Goal: Information Seeking & Learning: Learn about a topic

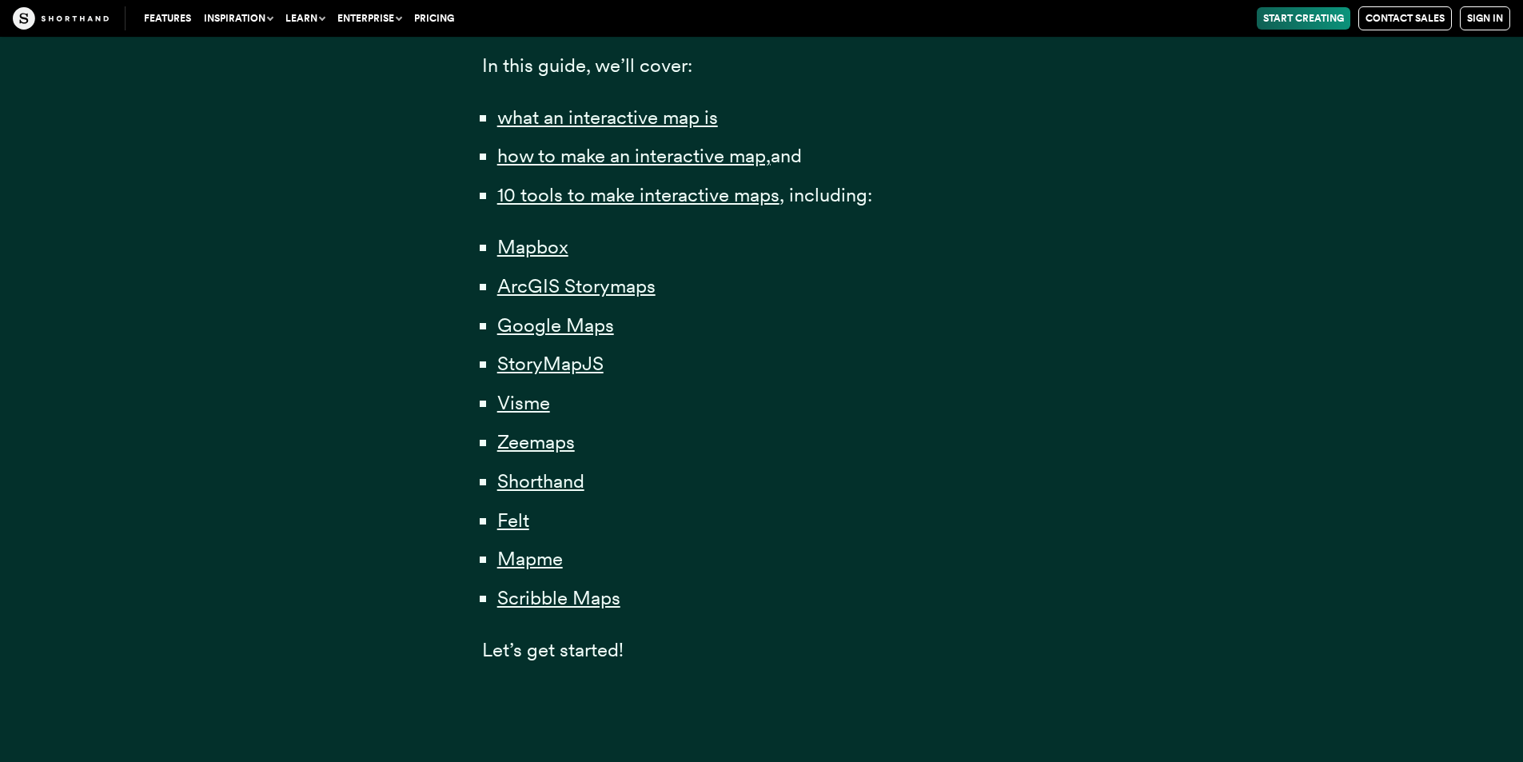
scroll to position [960, 0]
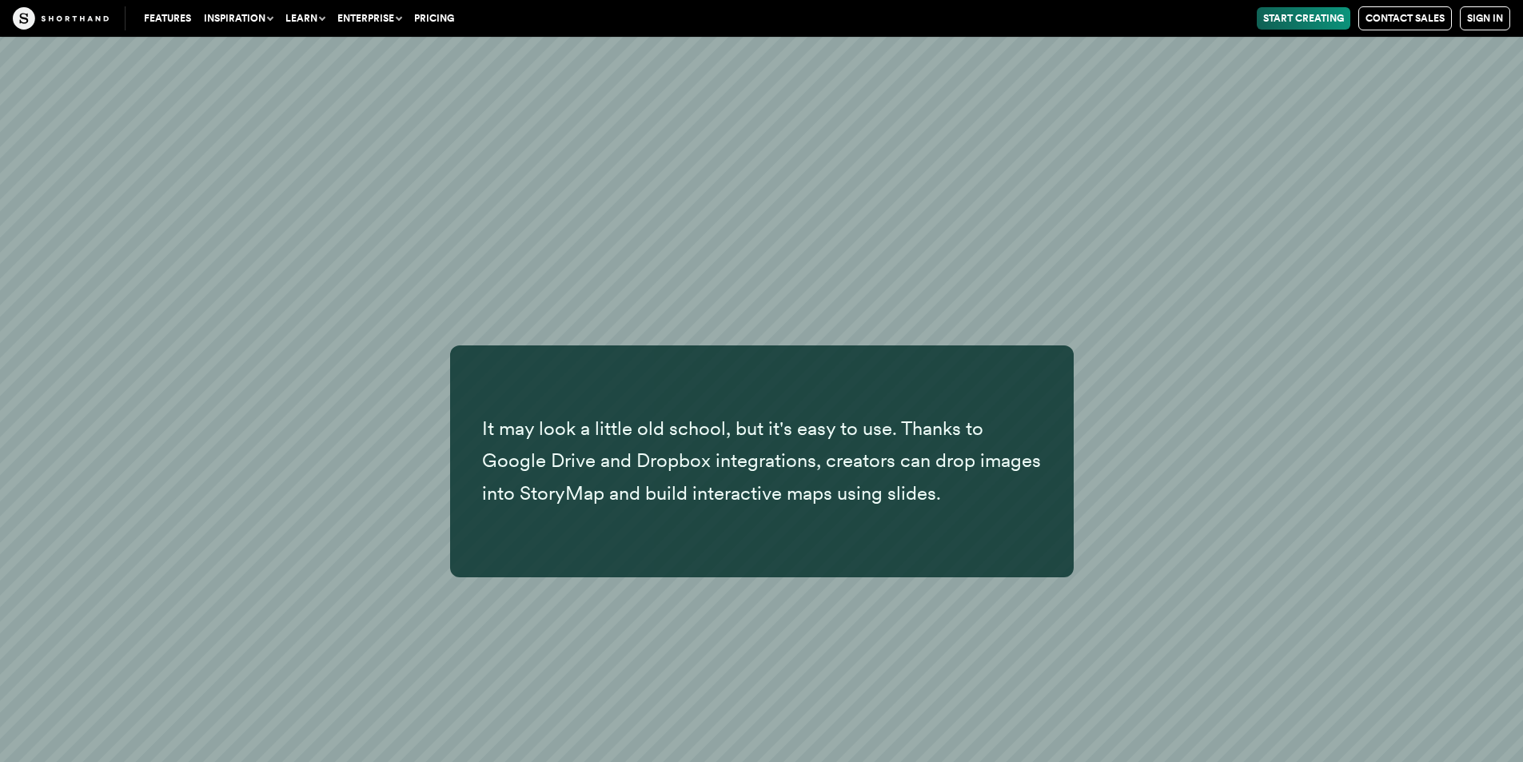
scroll to position [19286, 0]
click at [1320, 16] on link "Start Creating" at bounding box center [1304, 18] width 94 height 22
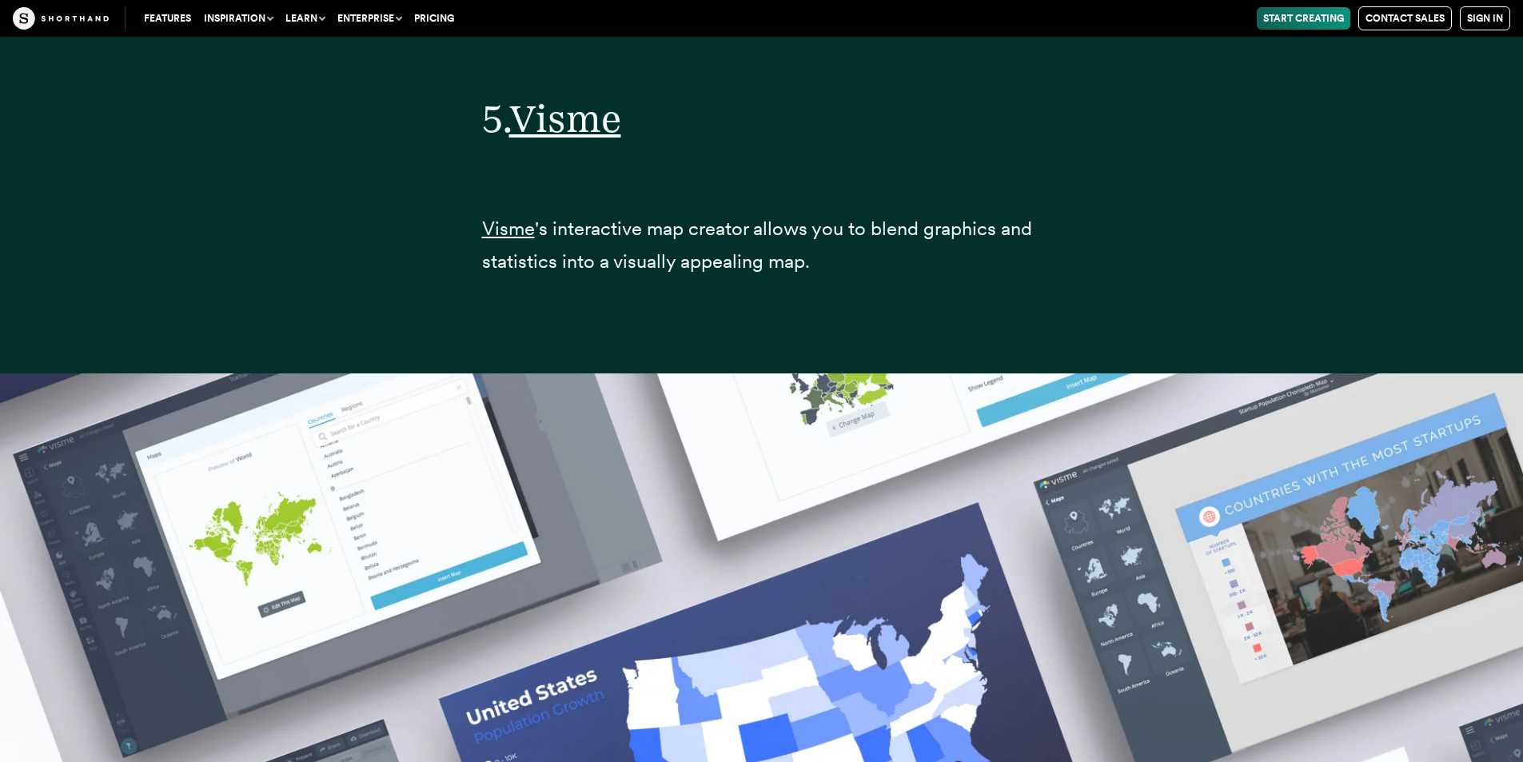
scroll to position [23346, 0]
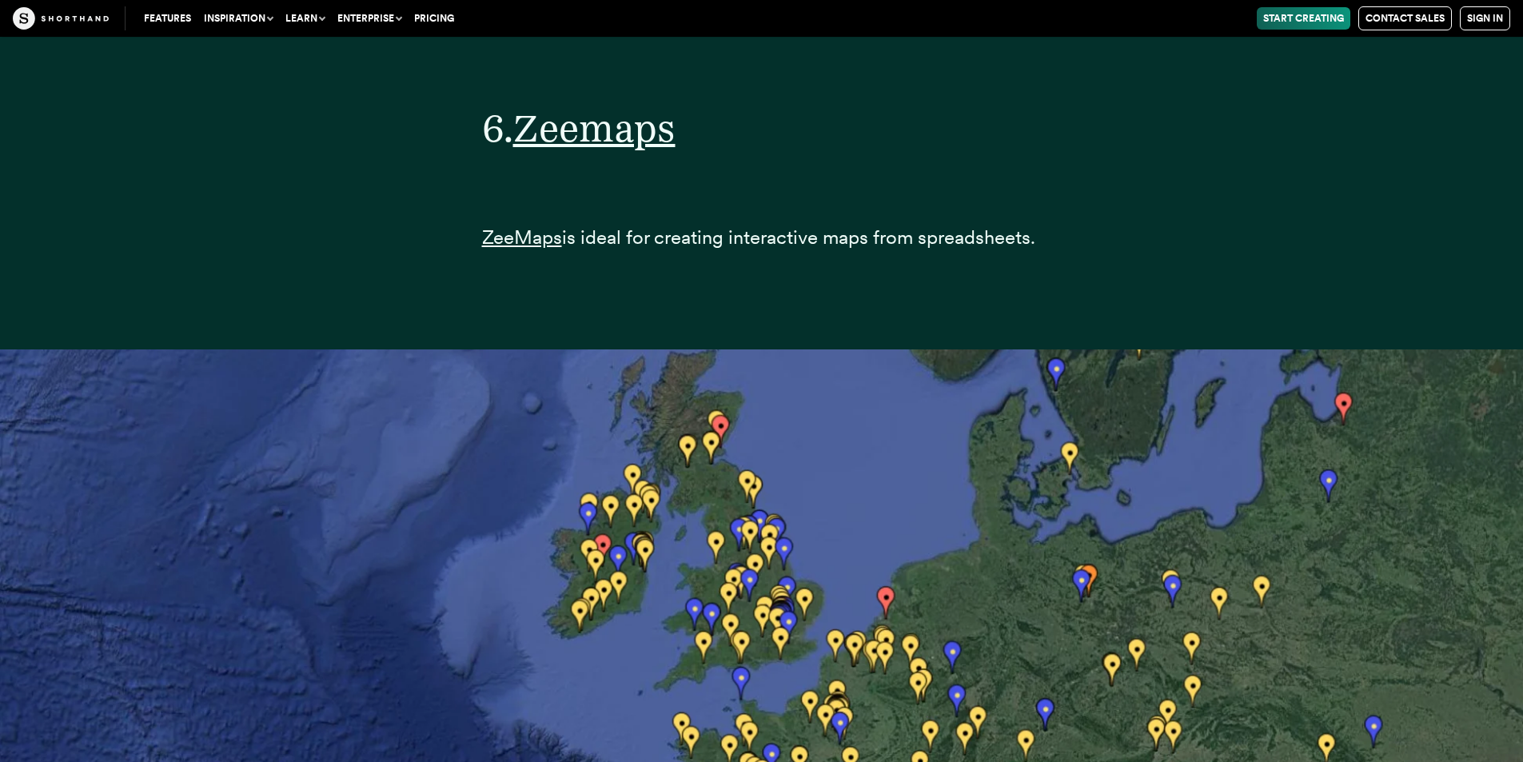
scroll to position [26384, 0]
click at [598, 129] on span "Zeemaps" at bounding box center [594, 128] width 162 height 47
